Goal: Find specific page/section: Find specific page/section

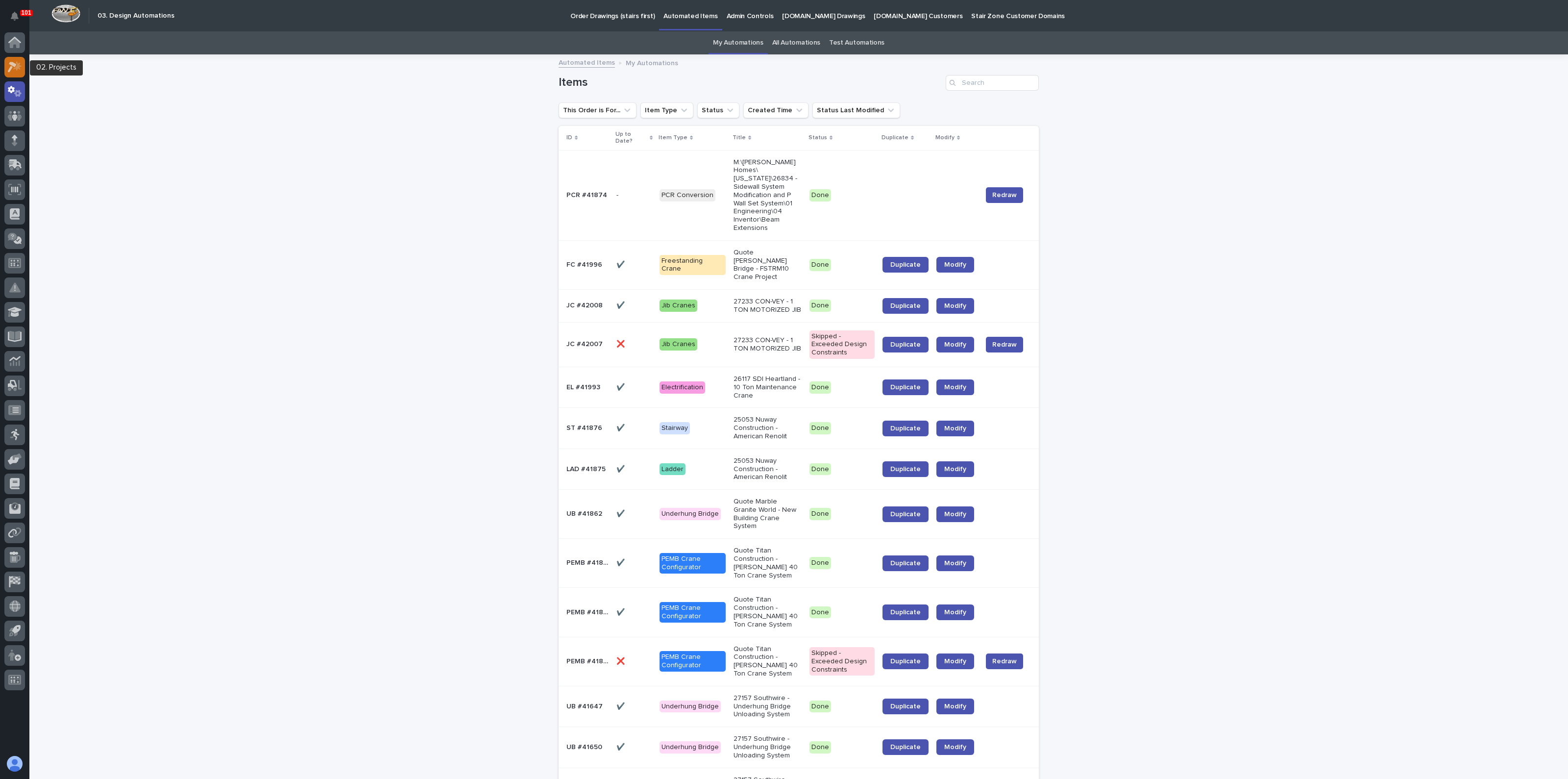
click at [14, 66] on icon at bounding box center [12, 67] width 9 height 11
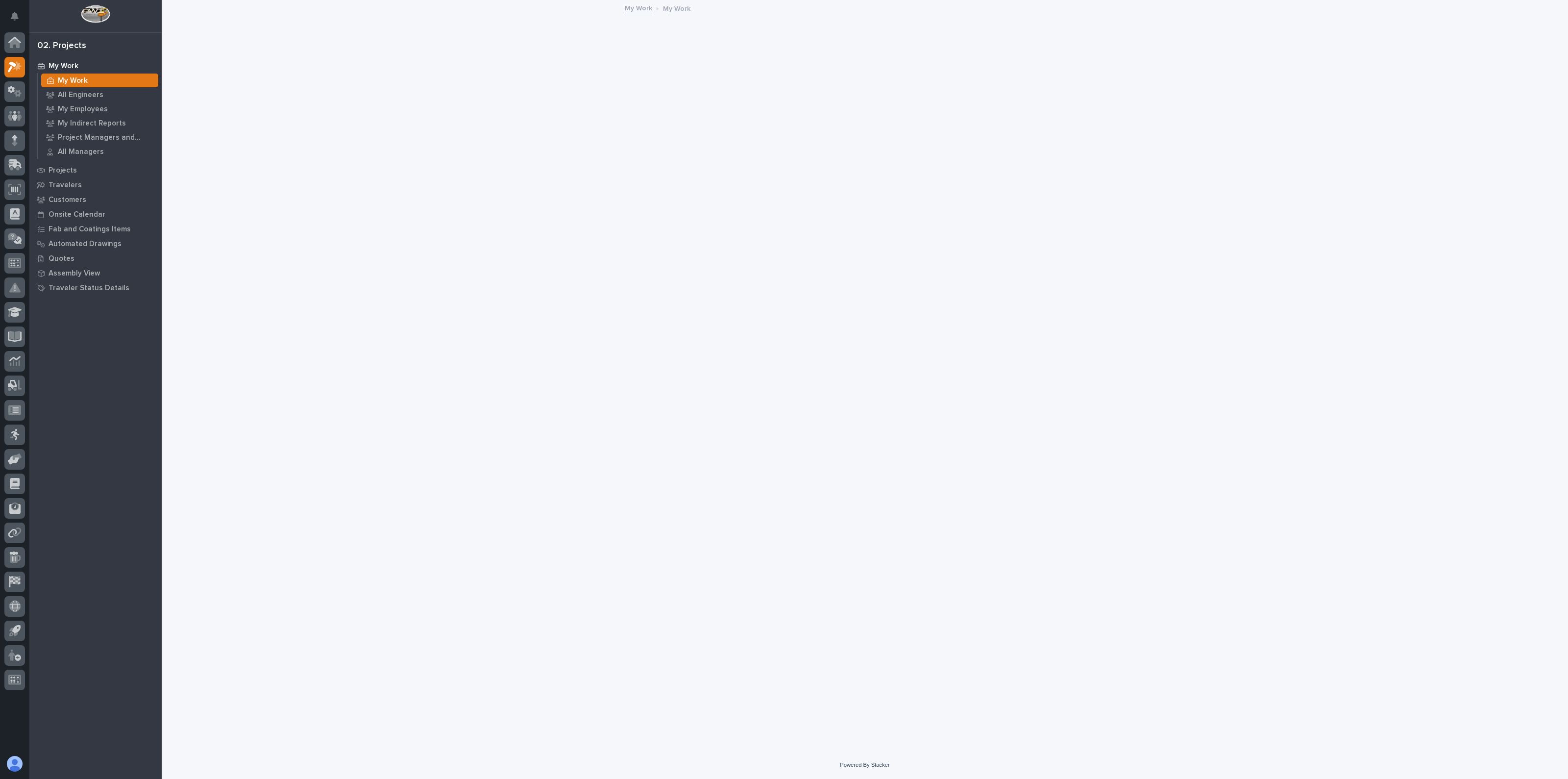
click at [15, 86] on icon at bounding box center [15, 91] width 14 height 12
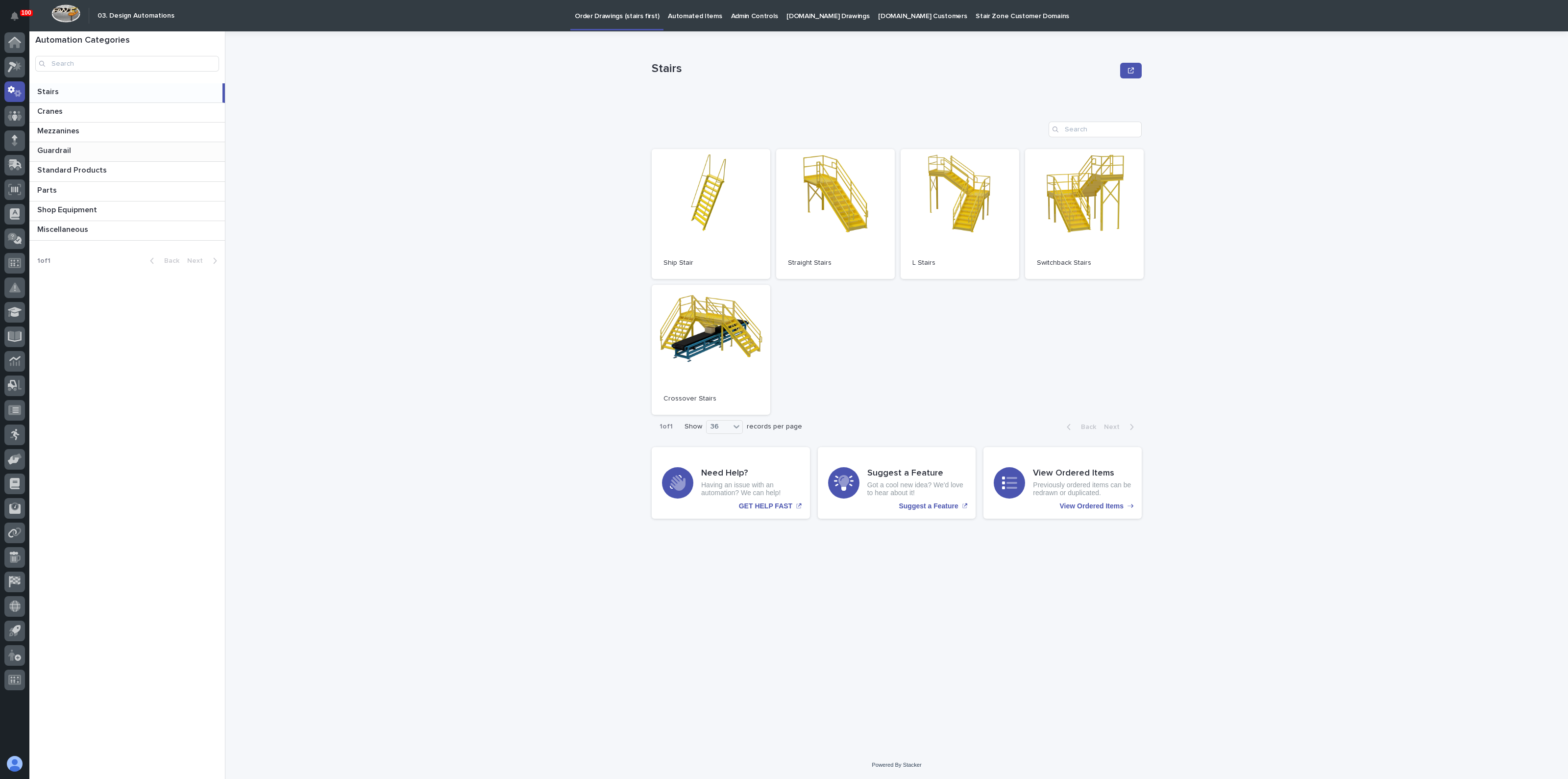
click at [57, 148] on p "Guardrail" at bounding box center [55, 150] width 36 height 12
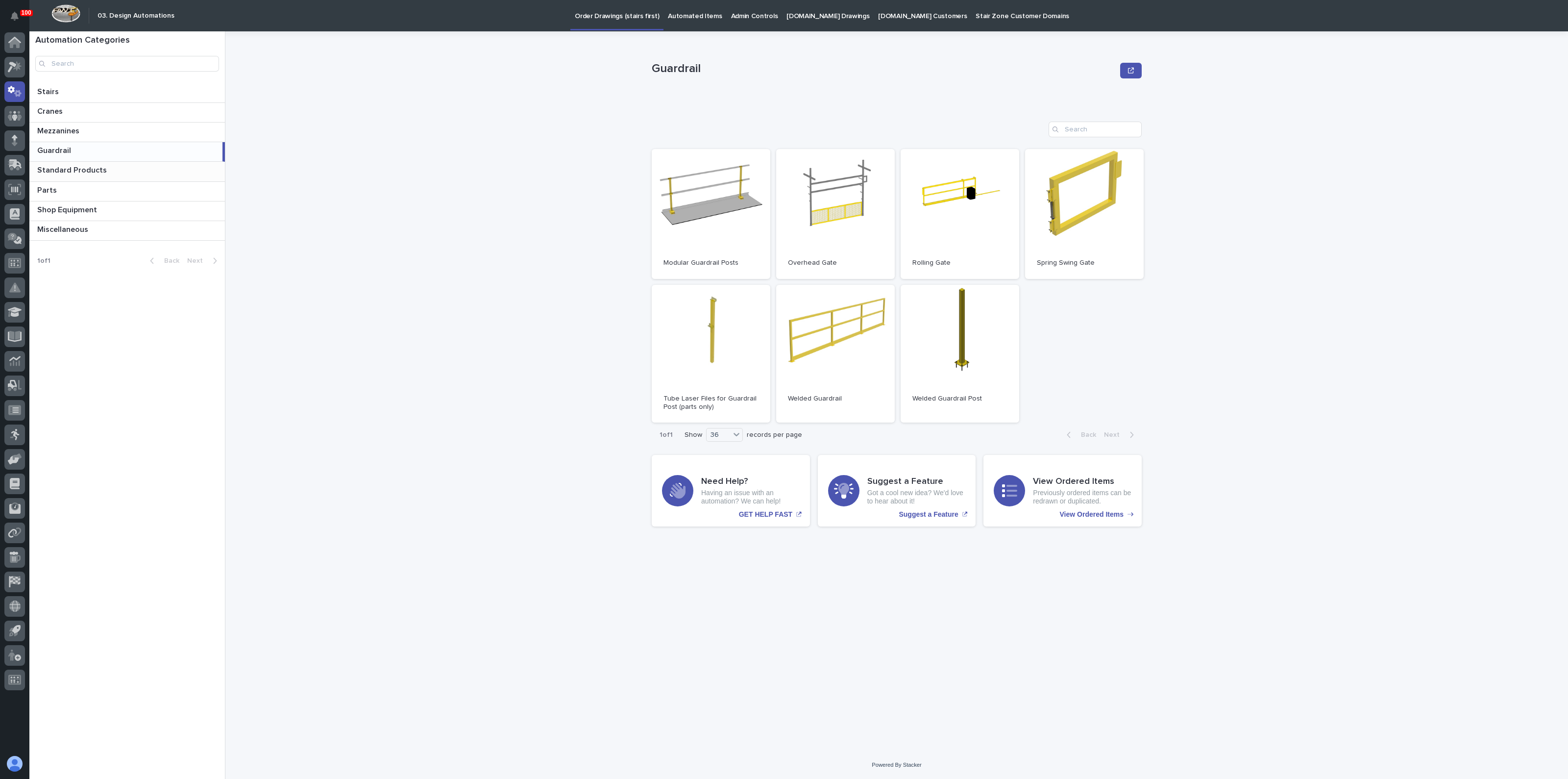
click at [66, 169] on p "Standard Products" at bounding box center [73, 169] width 72 height 12
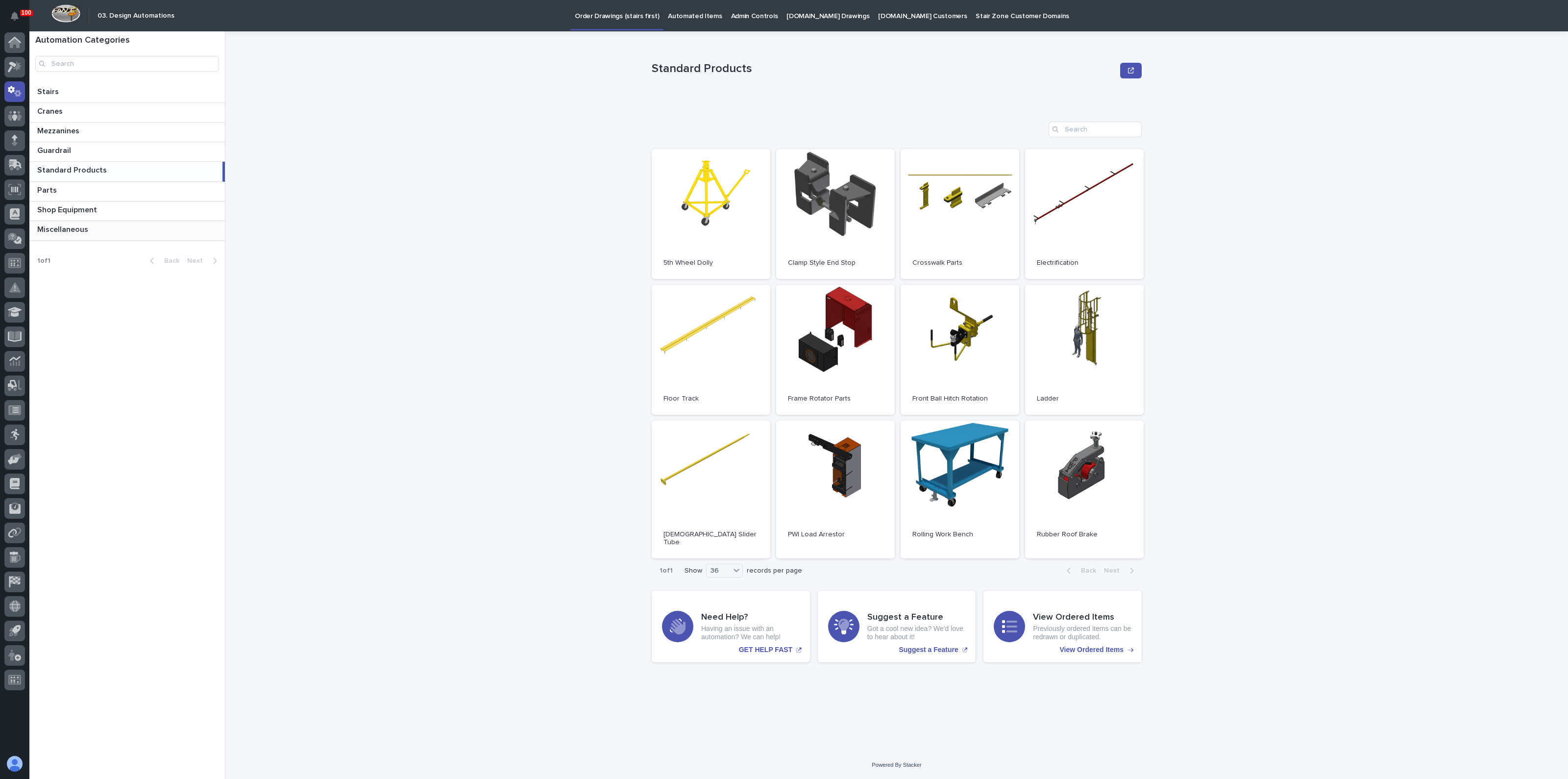
click at [57, 228] on p "Miscellaneous" at bounding box center [63, 228] width 53 height 12
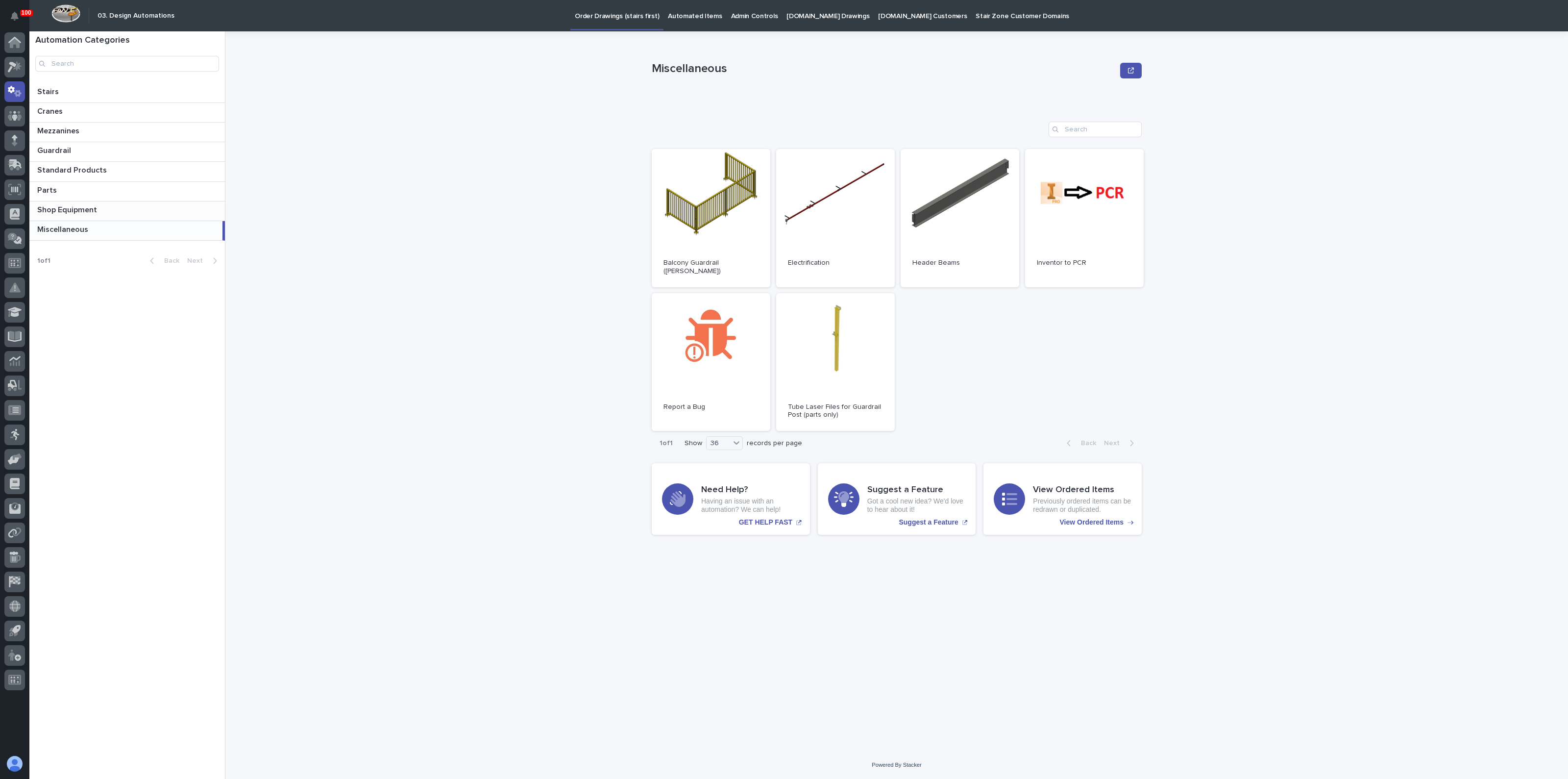
click at [52, 208] on p "Shop Equipment" at bounding box center [68, 209] width 61 height 12
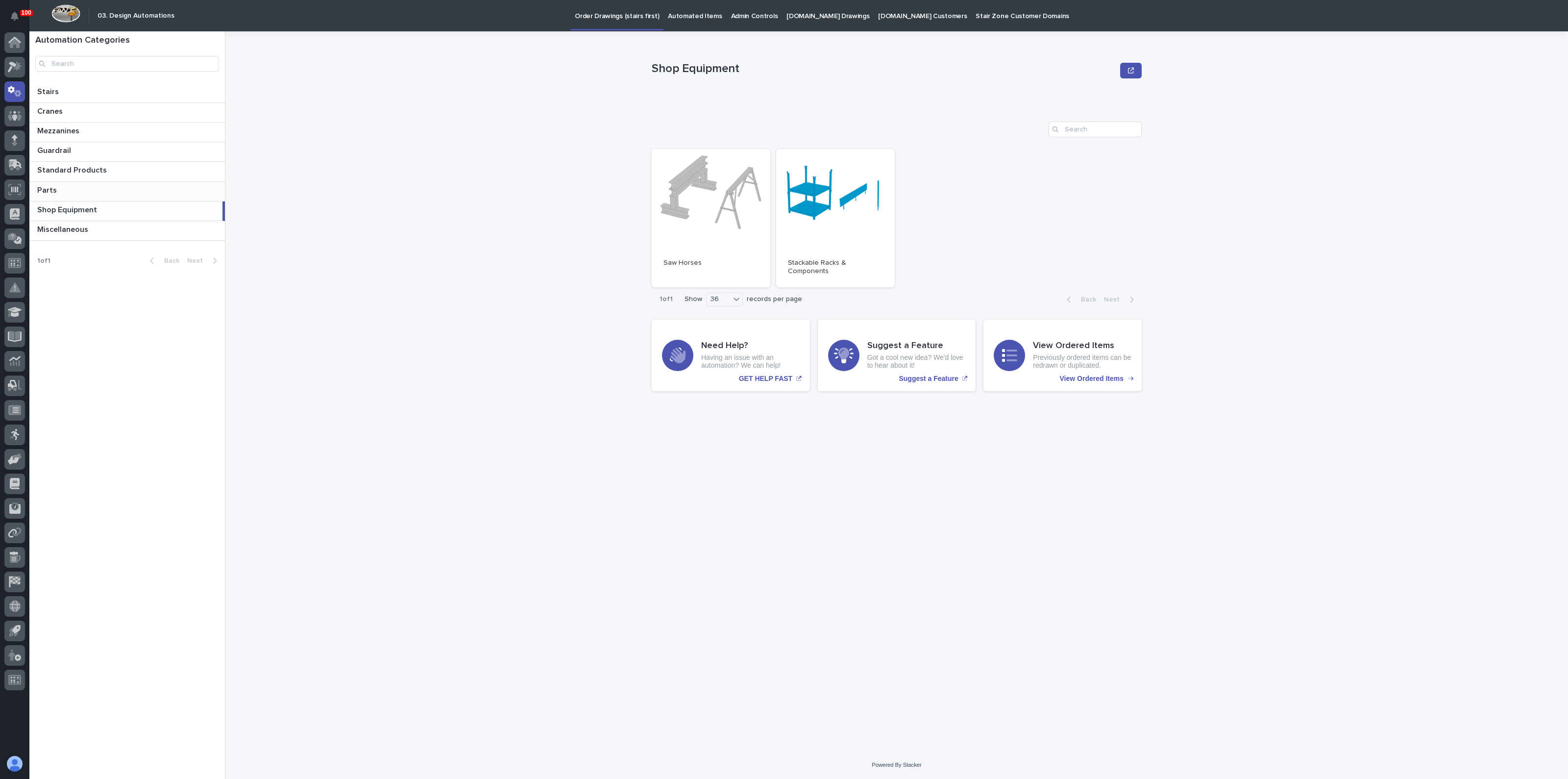
click at [59, 195] on div "Parts Parts" at bounding box center [127, 191] width 195 height 19
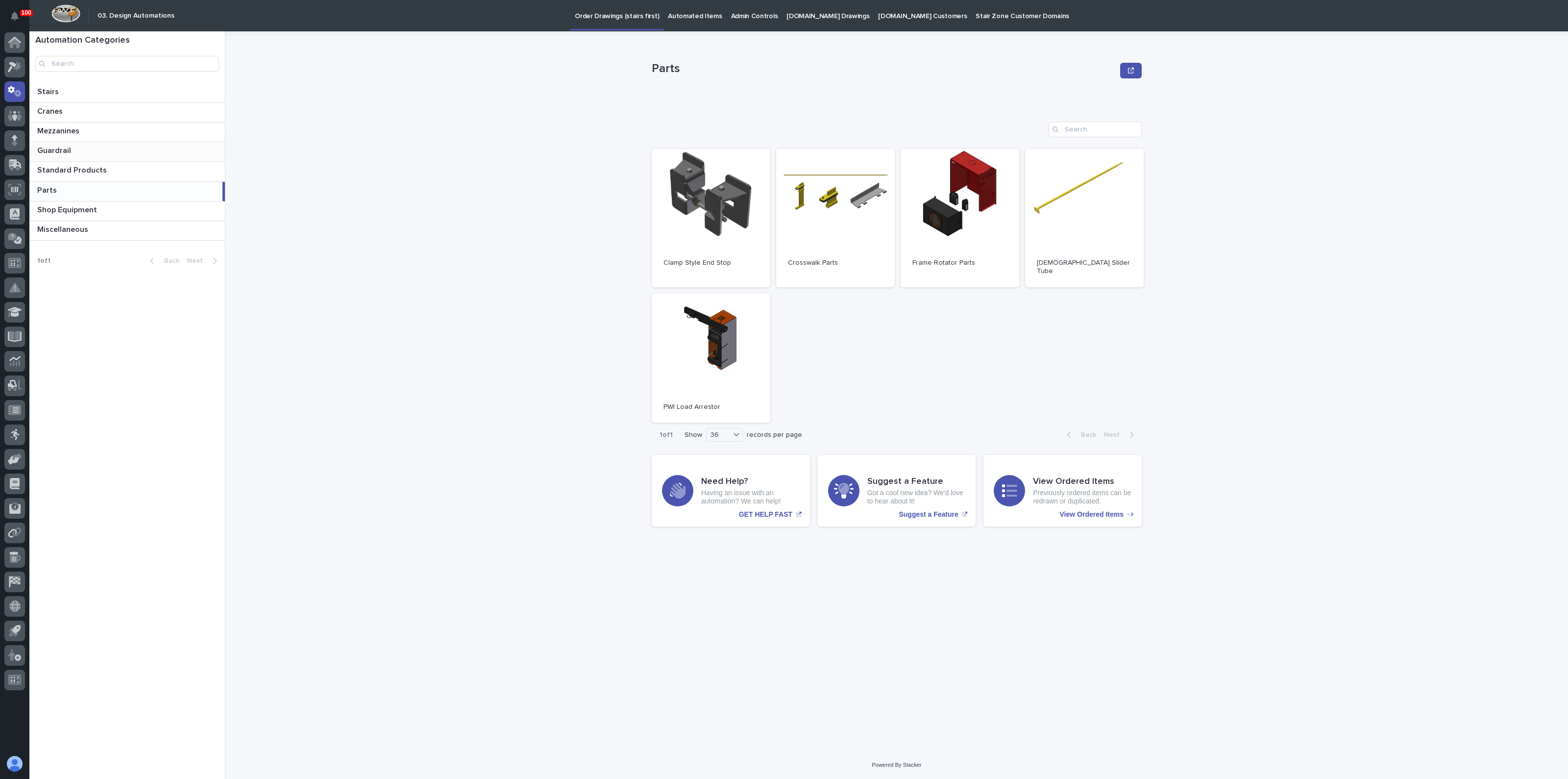
click at [64, 145] on p "Guardrail" at bounding box center [55, 150] width 36 height 12
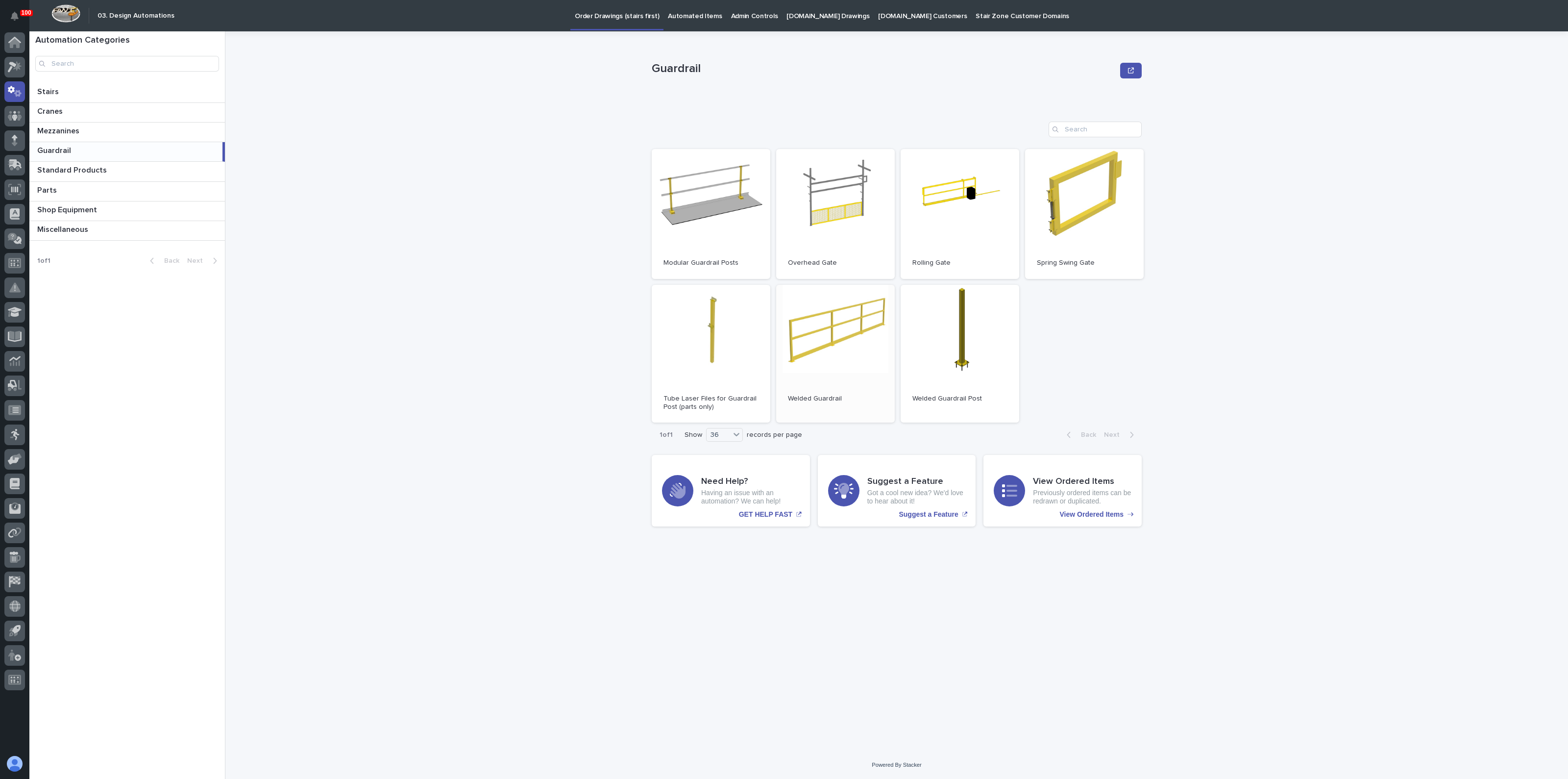
click at [820, 318] on link "Open" at bounding box center [835, 354] width 119 height 138
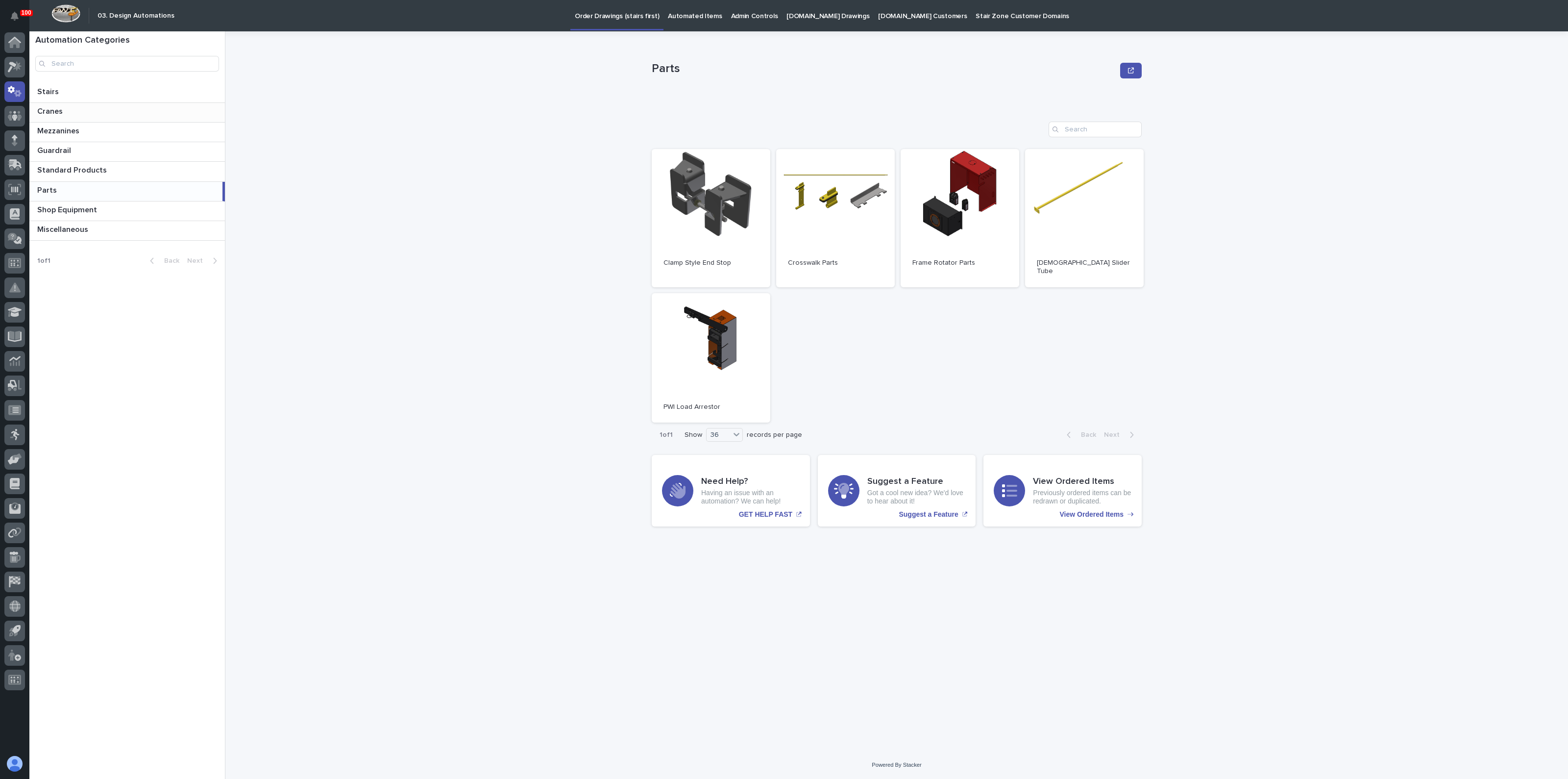
click at [60, 108] on p "Cranes" at bounding box center [51, 110] width 27 height 12
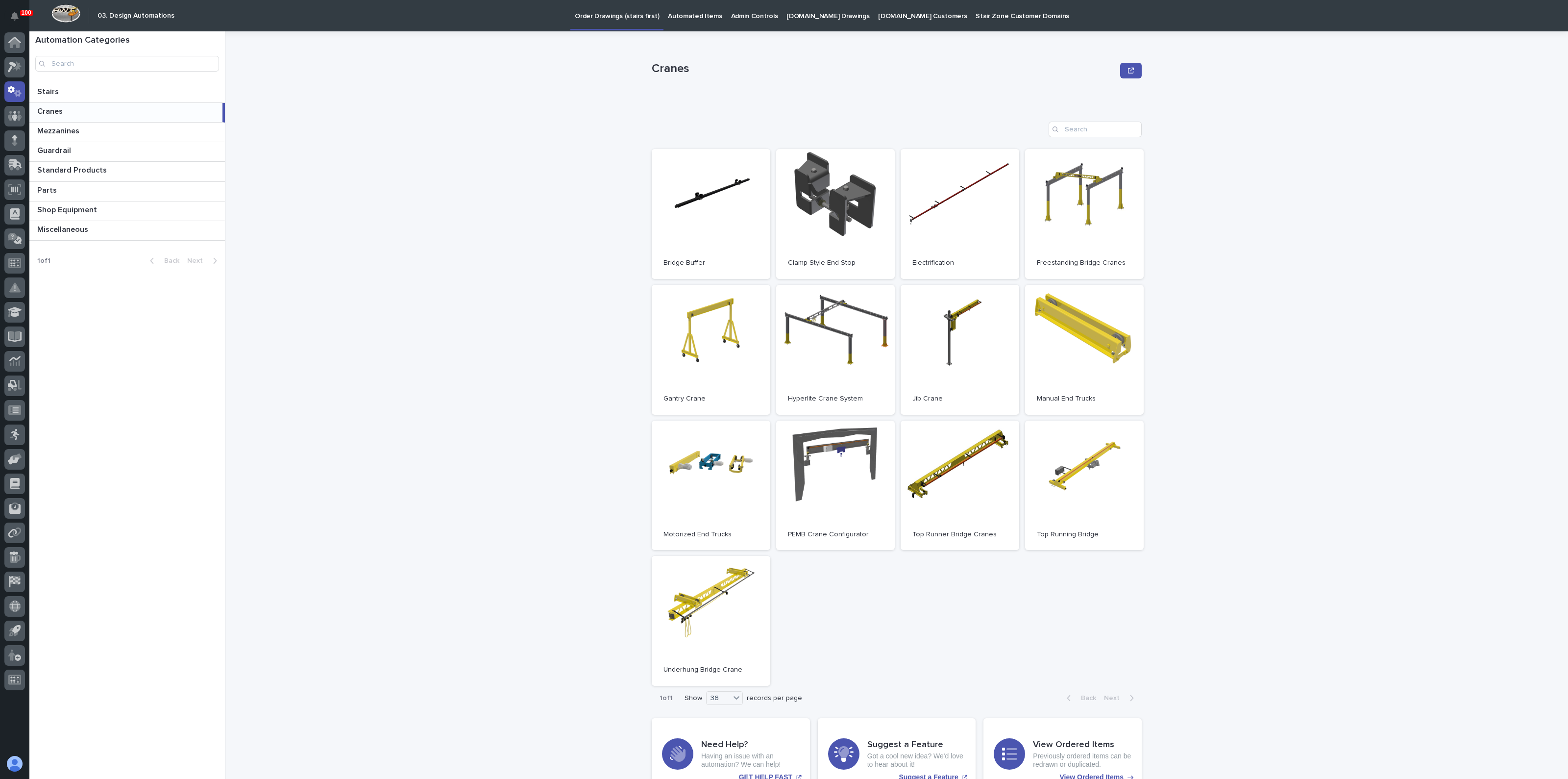
click at [438, 224] on div "Cranes Cranes Sorry, there was an error saving your record. Please try again. P…" at bounding box center [903, 406] width 1331 height 748
click at [510, 227] on div "Cranes Cranes Sorry, there was an error saving your record. Please try again. P…" at bounding box center [903, 406] width 1331 height 748
click at [106, 91] on p at bounding box center [129, 91] width 184 height 9
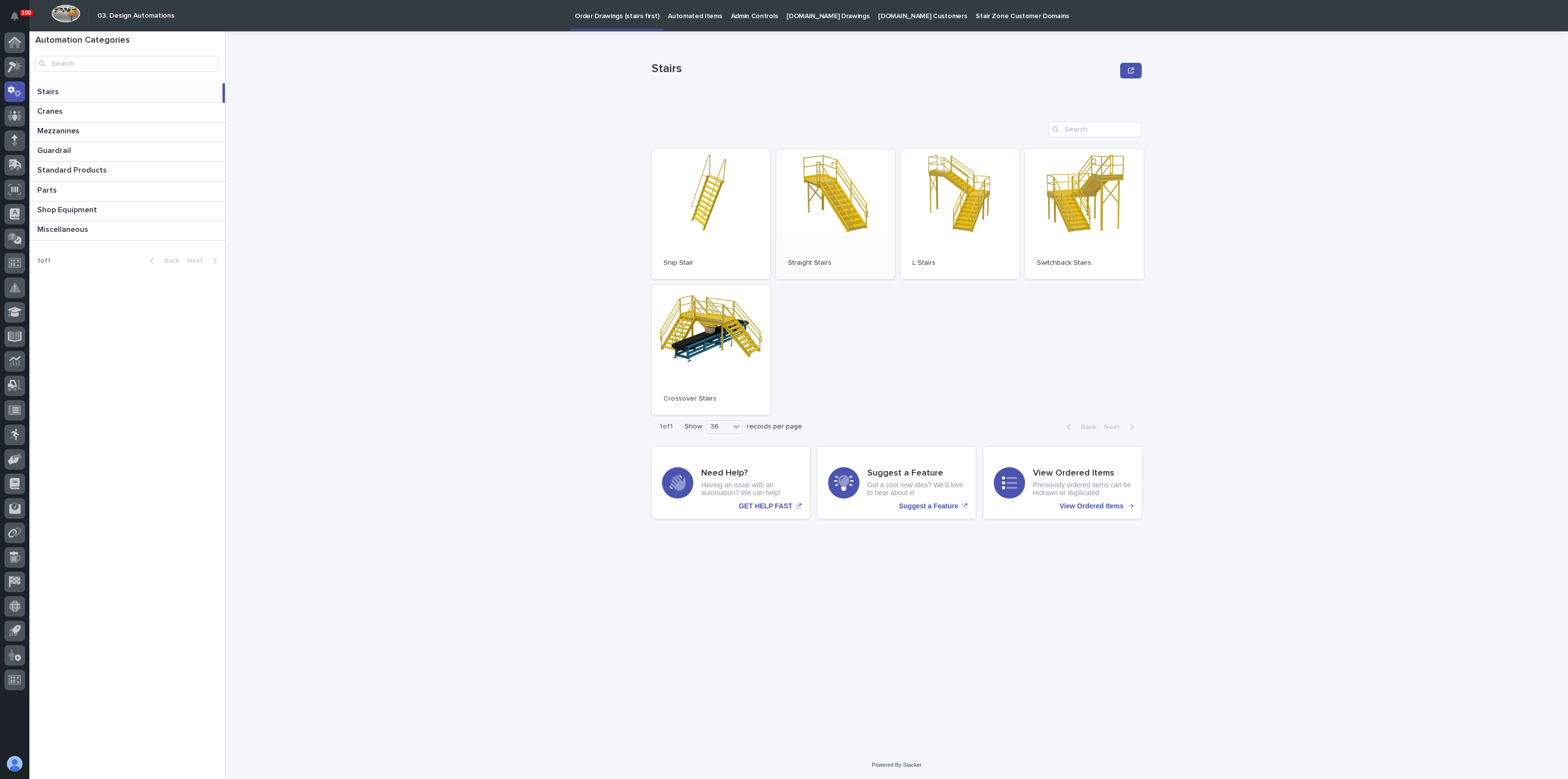
click at [840, 202] on link "Open" at bounding box center [835, 214] width 119 height 130
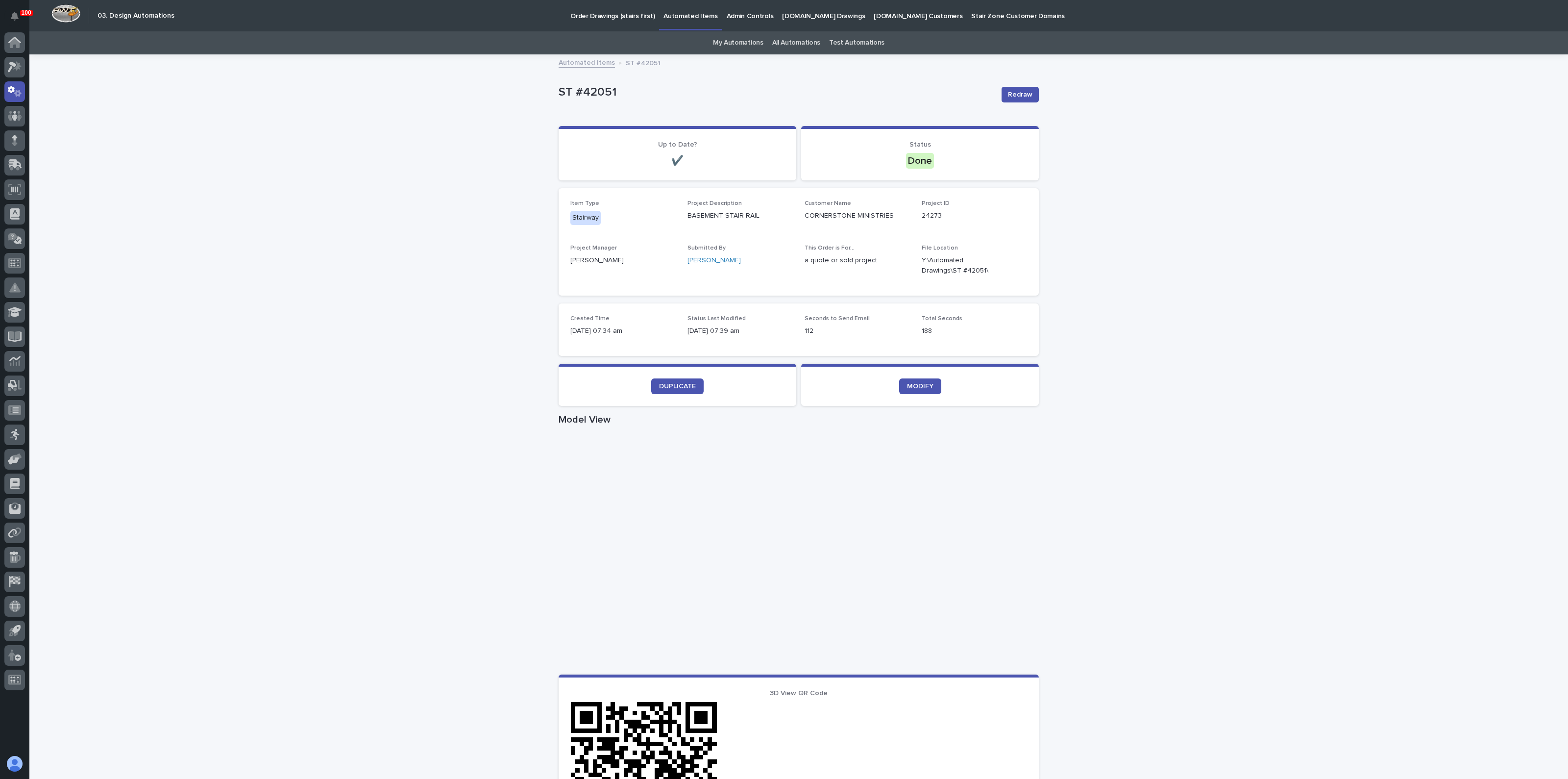
click at [429, 258] on div "Loading... Saving… Loading... Saving… ST #42051 Redraw ST #42051 Redraw Sorry, …" at bounding box center [799, 568] width 1539 height 1024
